Goal: Task Accomplishment & Management: Manage account settings

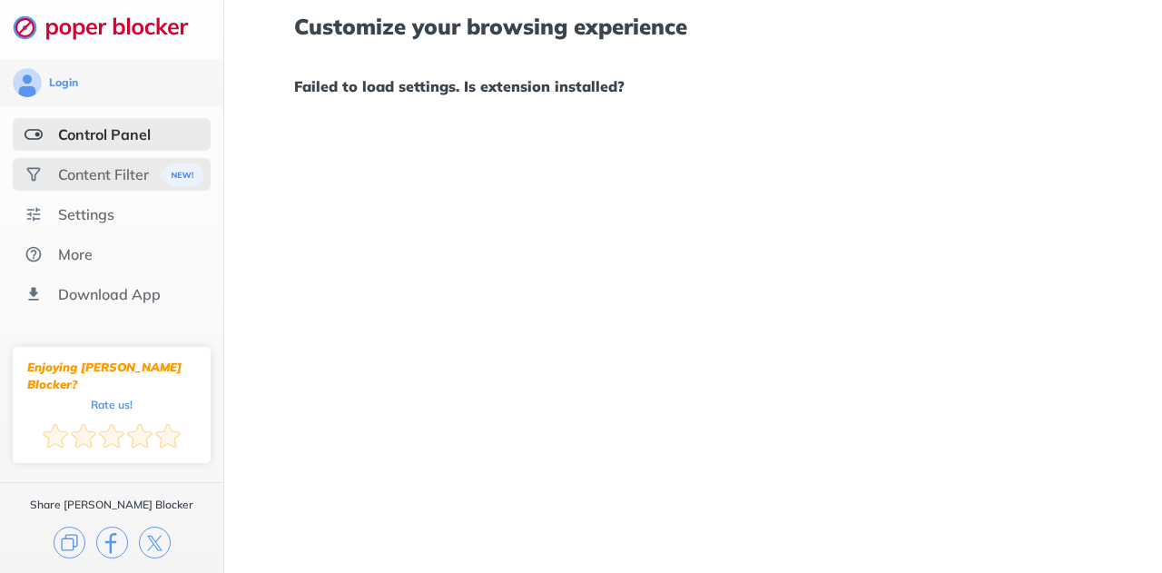
click at [114, 168] on div "Content Filter" at bounding box center [103, 174] width 91 height 18
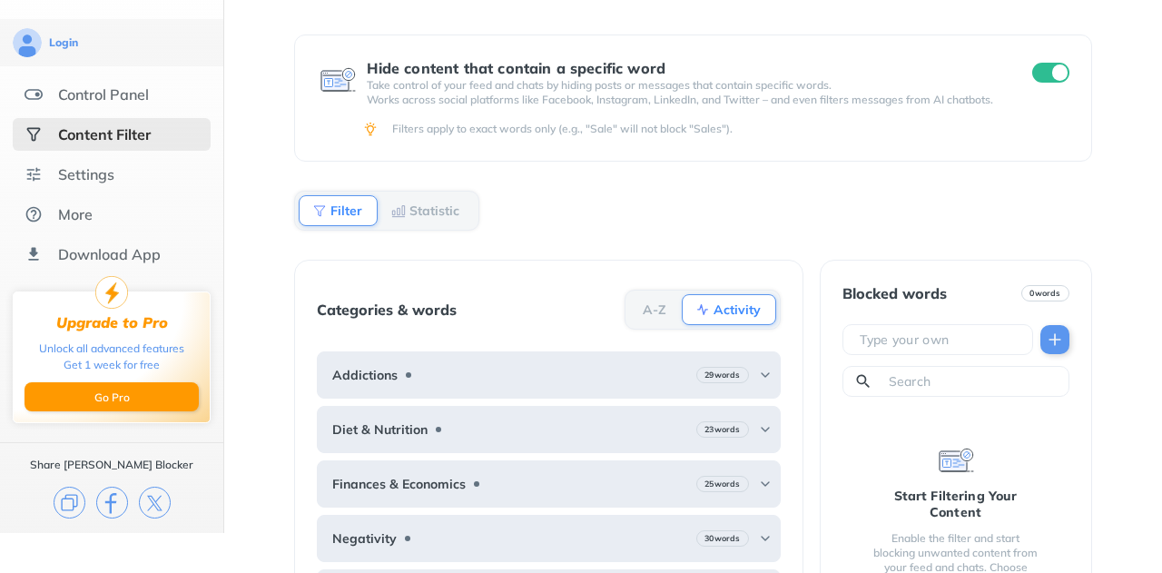
scroll to position [90, 0]
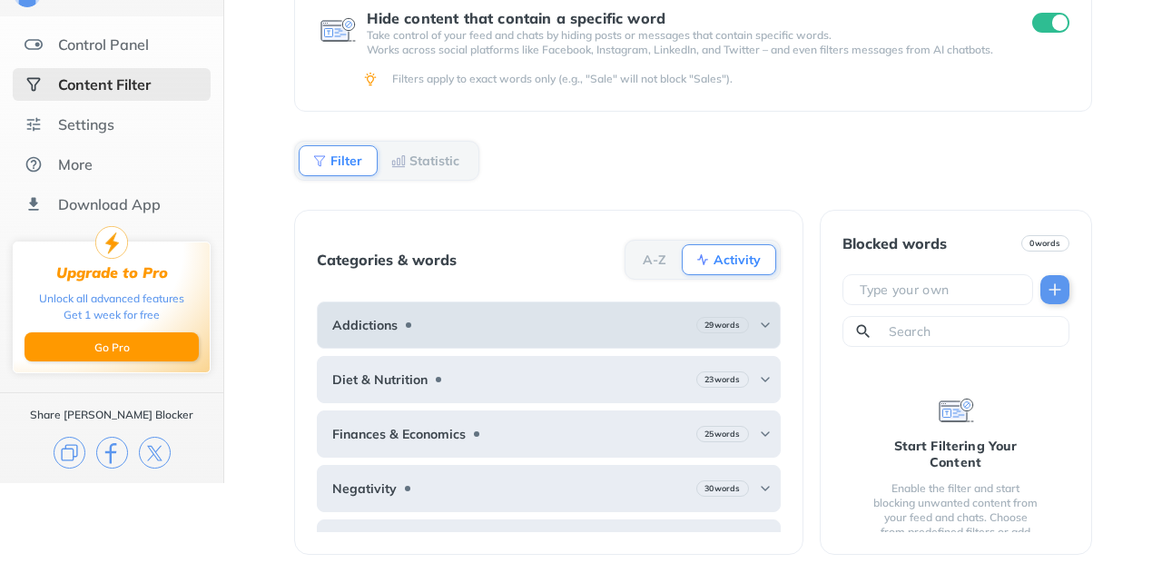
click at [766, 321] on img at bounding box center [765, 325] width 15 height 15
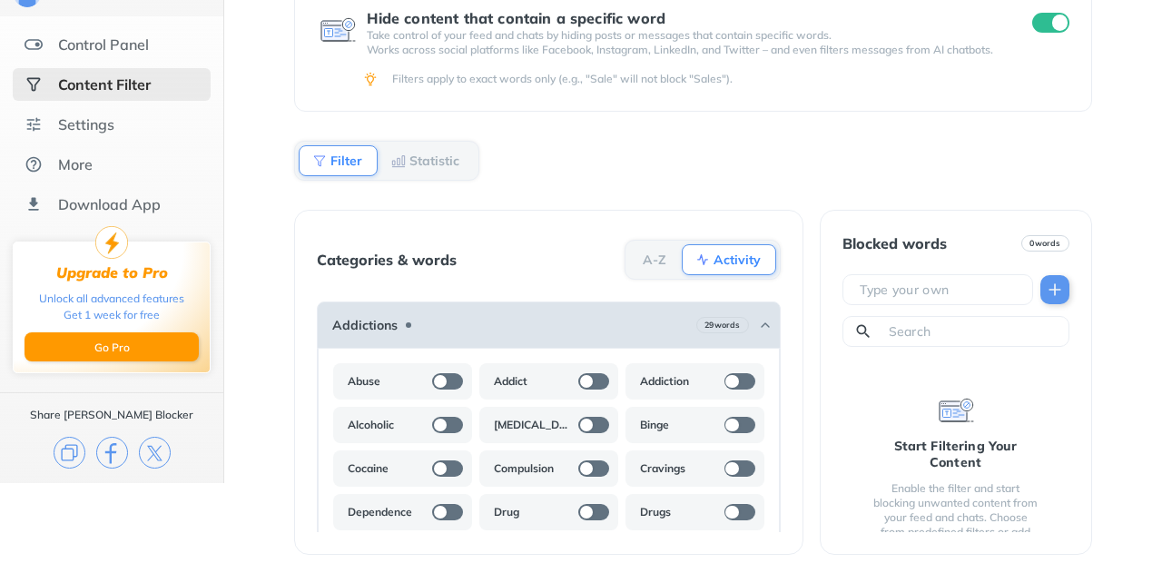
click at [765, 323] on img at bounding box center [765, 325] width 15 height 15
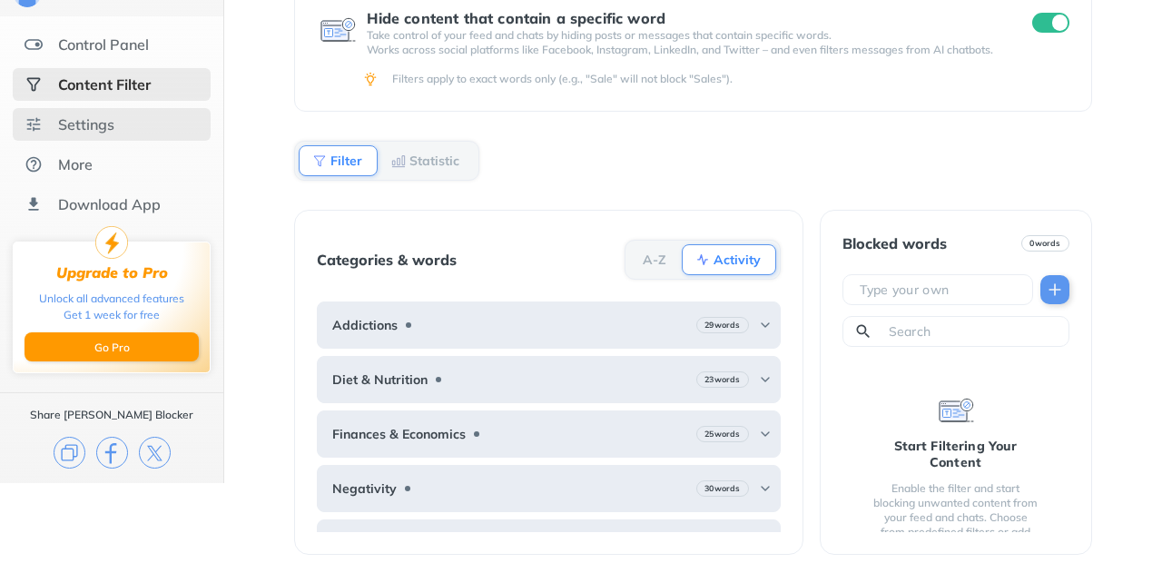
click at [112, 126] on div "Settings" at bounding box center [86, 124] width 56 height 18
